Goal: Find contact information: Find contact information

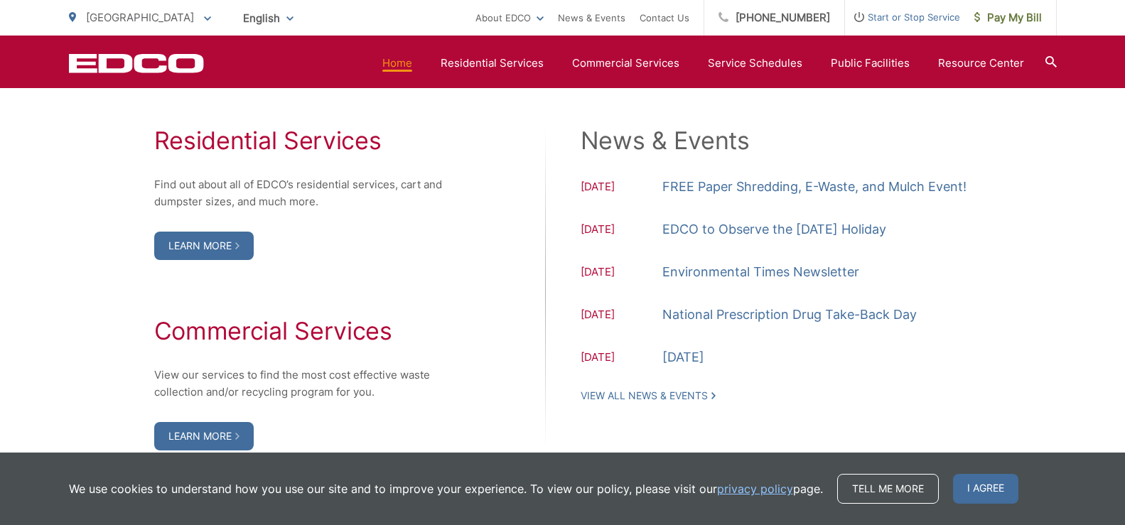
scroll to position [1461, 0]
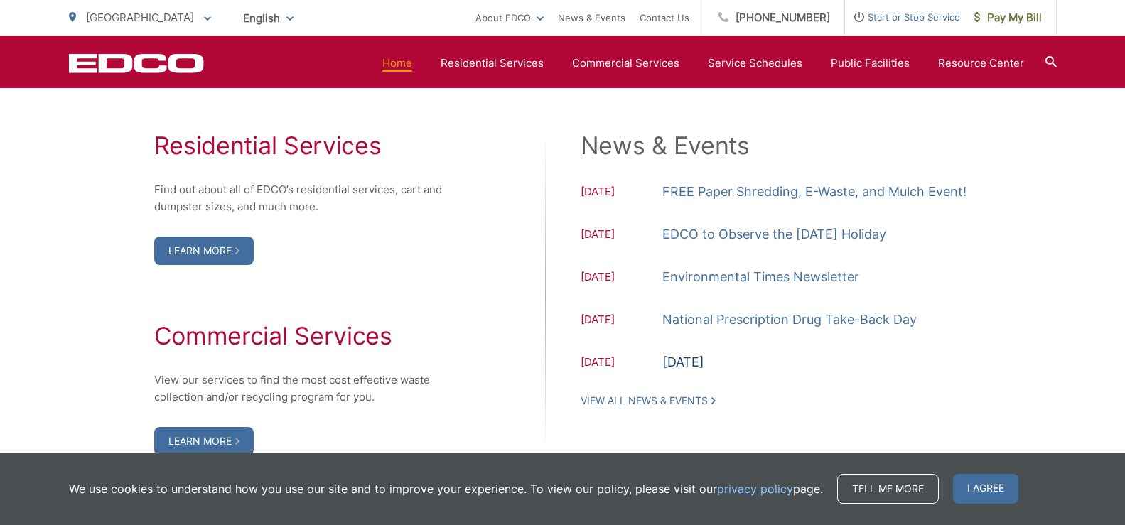
click at [691, 366] on link "[DATE]" at bounding box center [684, 362] width 42 height 21
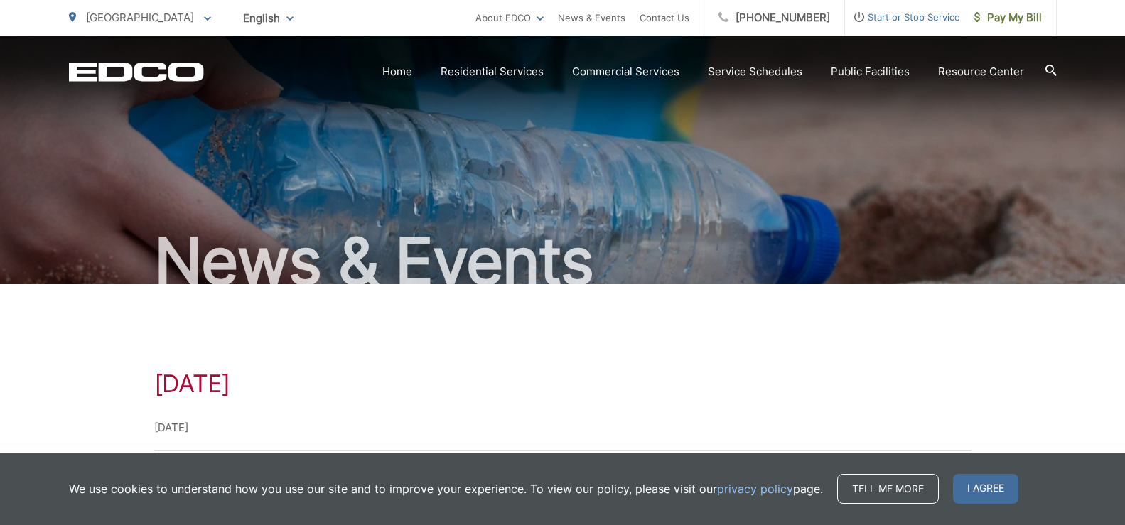
click at [132, 18] on span "[GEOGRAPHIC_DATA]" at bounding box center [140, 18] width 108 height 14
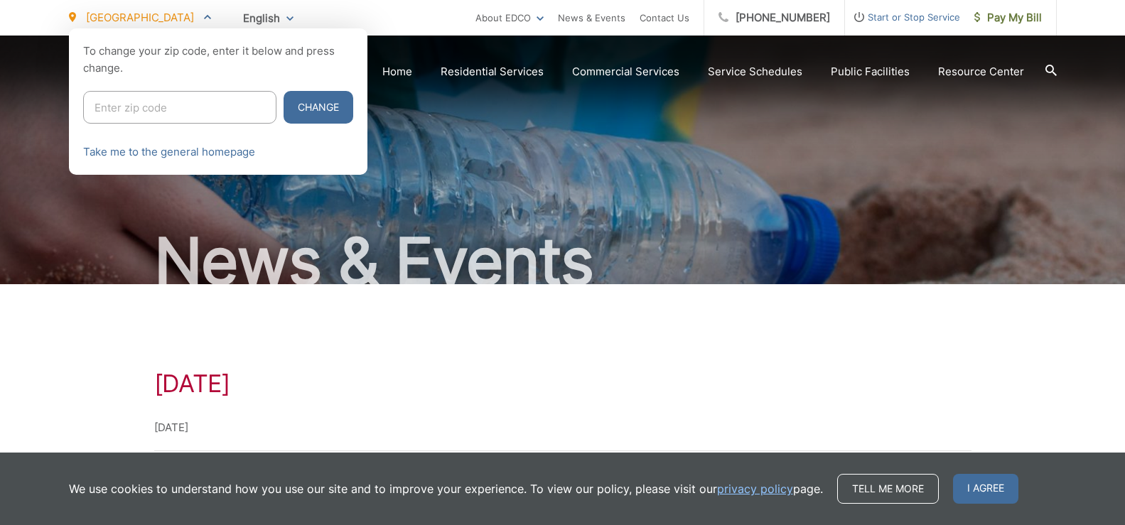
click at [666, 145] on div at bounding box center [562, 290] width 1125 height 525
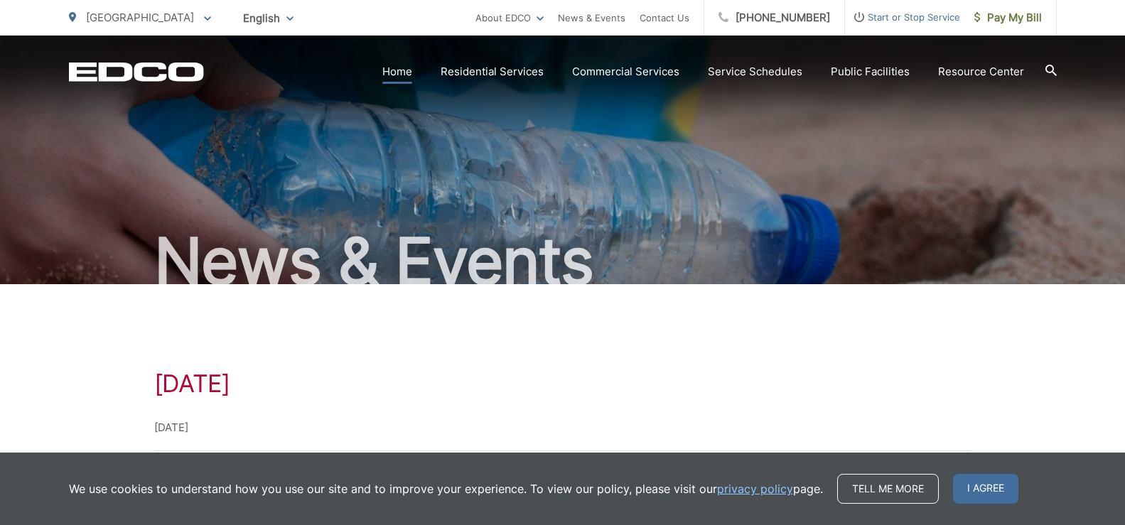
click at [399, 70] on link "Home" at bounding box center [397, 71] width 30 height 17
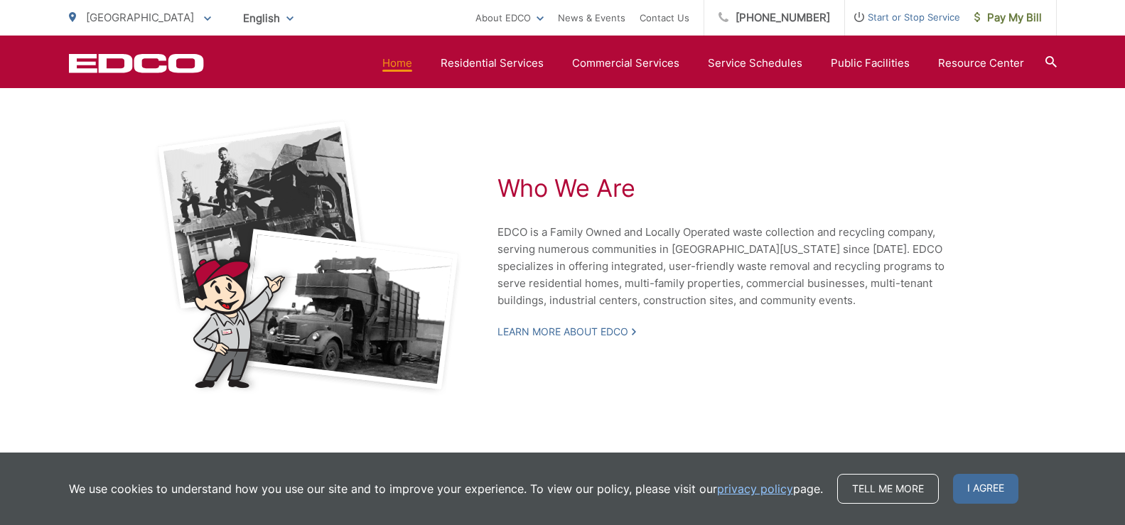
scroll to position [3161, 0]
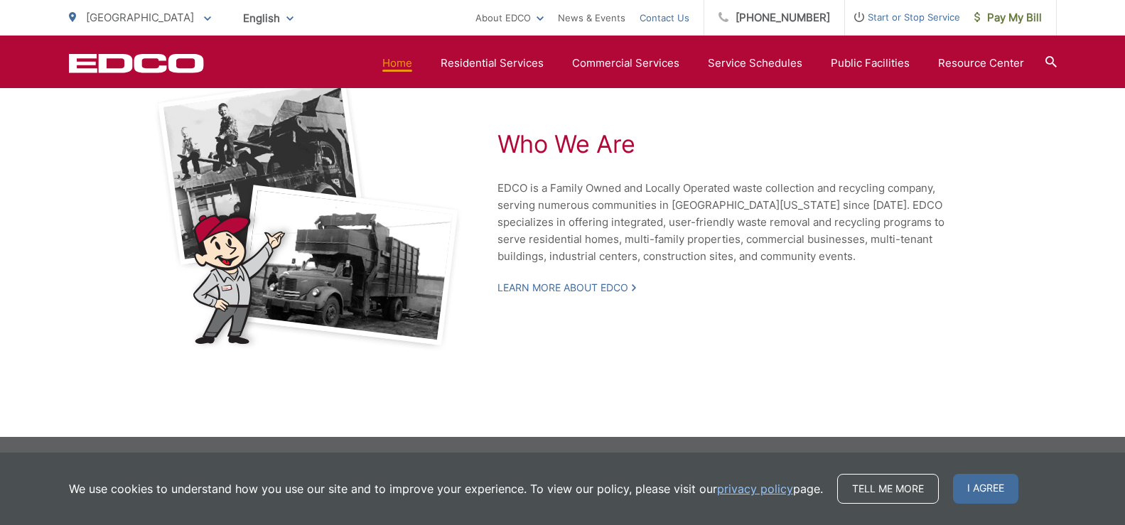
click at [683, 16] on link "Contact Us" at bounding box center [665, 17] width 50 height 17
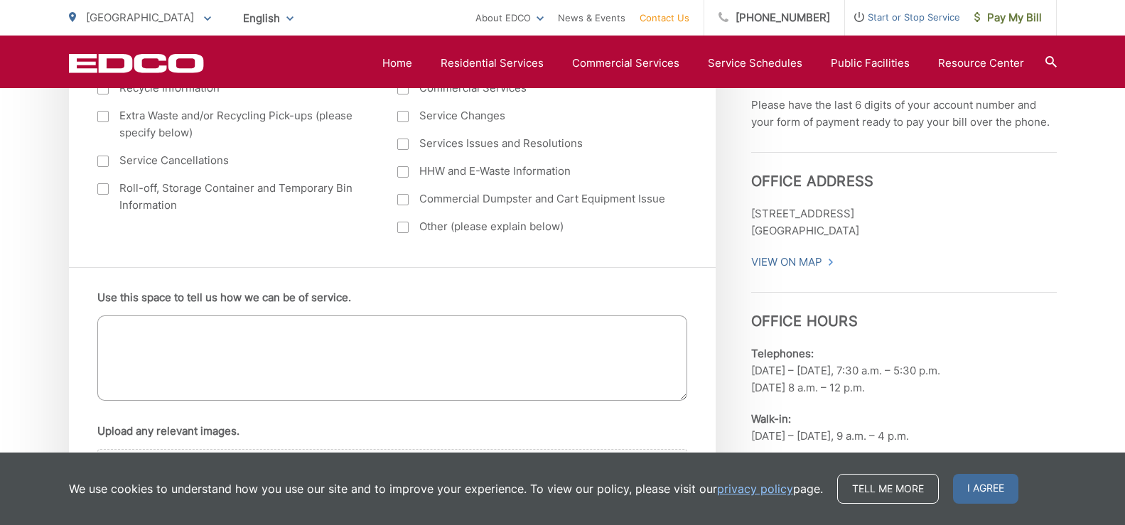
scroll to position [753, 0]
